Goal: Navigation & Orientation: Understand site structure

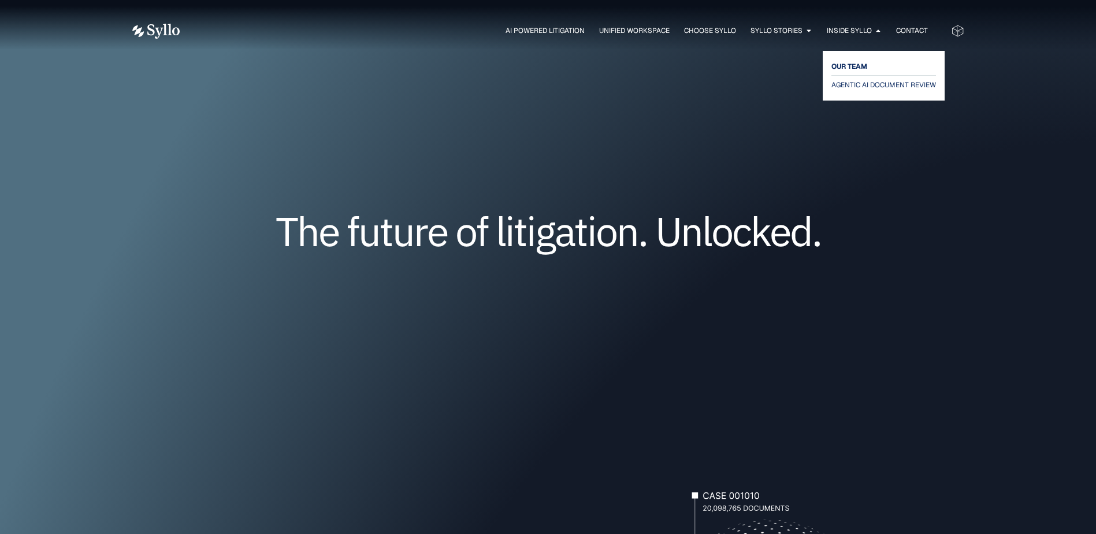
click at [851, 65] on span "OUR TEAM" at bounding box center [849, 67] width 36 height 14
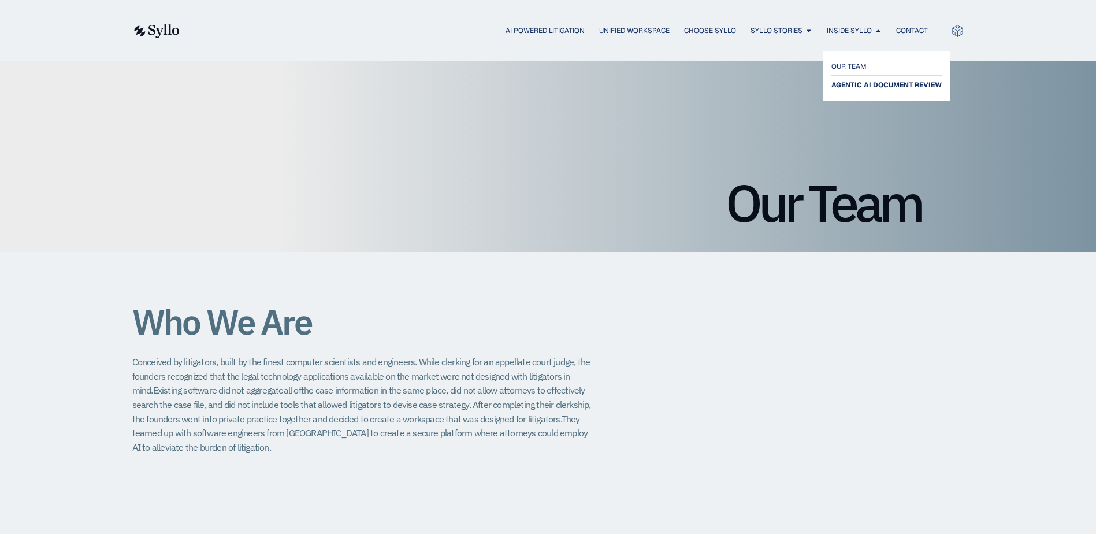
click at [846, 84] on span "AGENTIC AI DOCUMENT REVIEW" at bounding box center [886, 85] width 110 height 14
